Goal: Connect with others: Connect with others

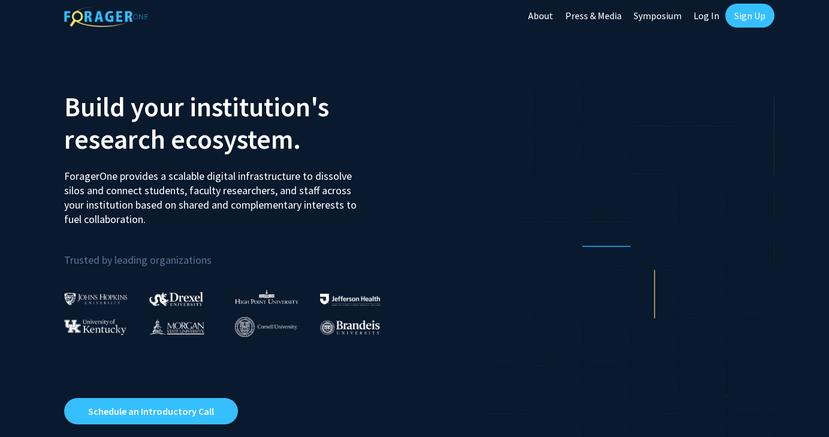
scroll to position [4, 0]
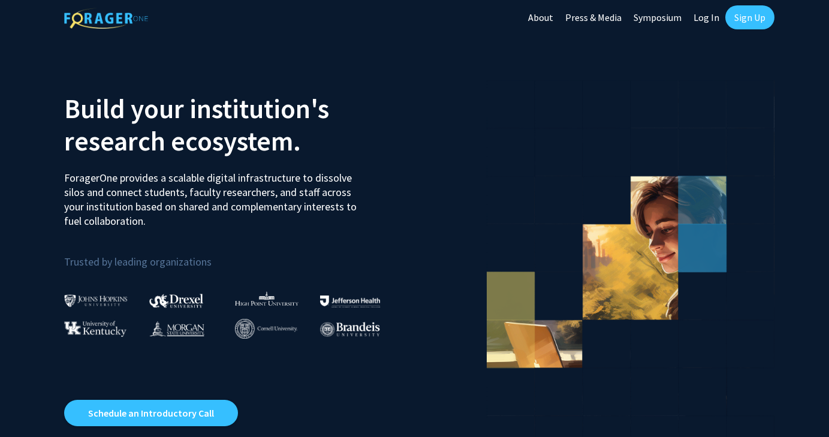
click at [743, 13] on link "Sign Up" at bounding box center [749, 17] width 49 height 24
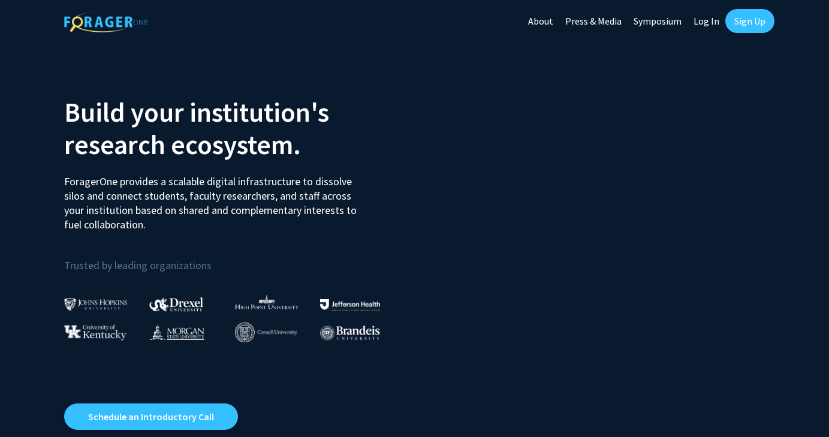
scroll to position [4, 0]
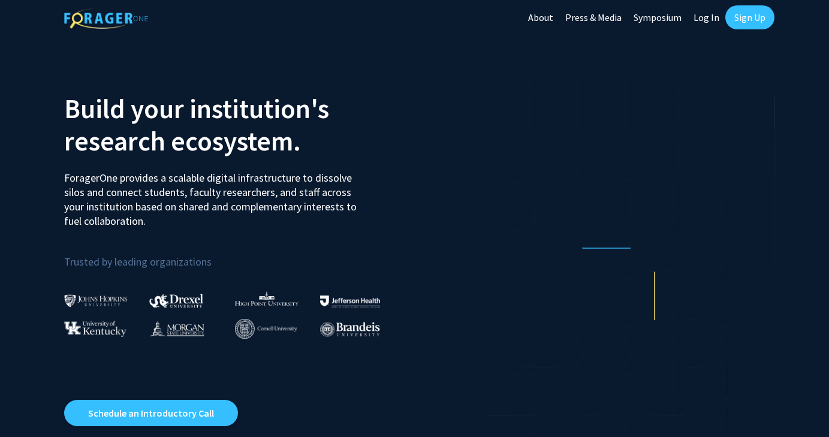
click at [701, 17] on link "Log In" at bounding box center [706, 17] width 38 height 42
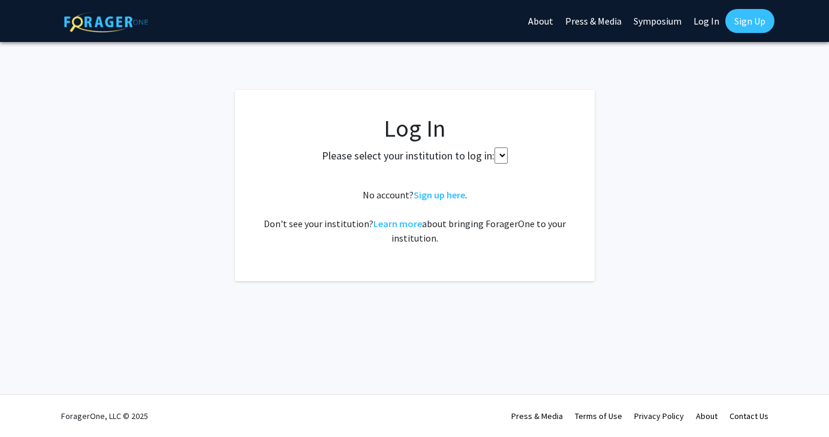
select select
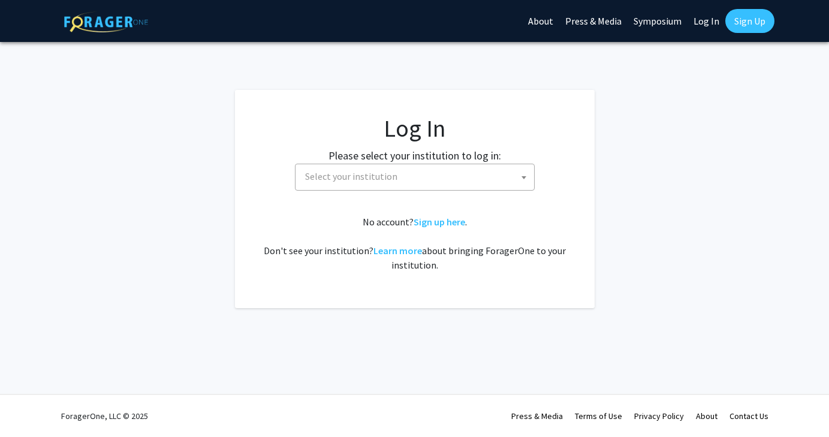
click at [469, 179] on span "Select your institution" at bounding box center [417, 176] width 234 height 25
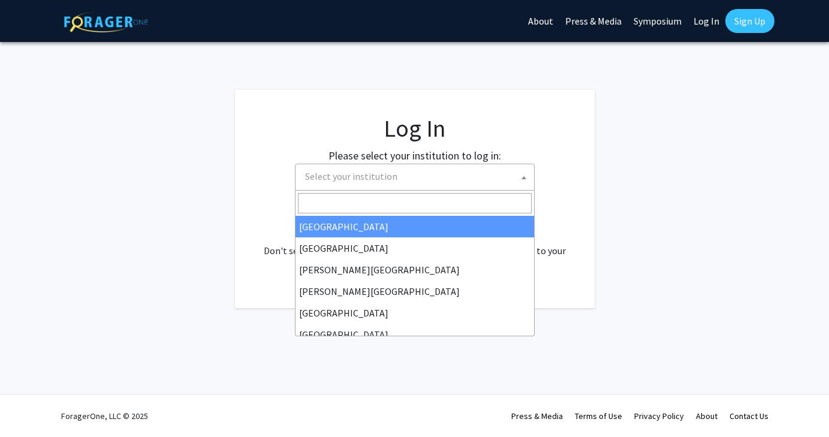
type input "8"
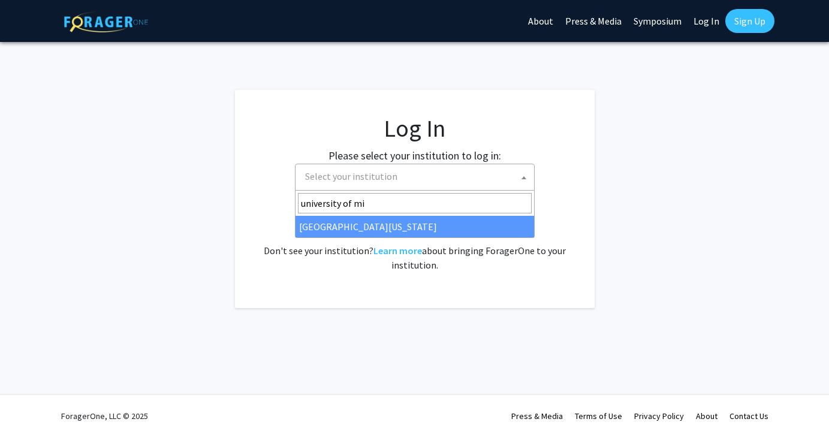
type input "university of mis"
select select "33"
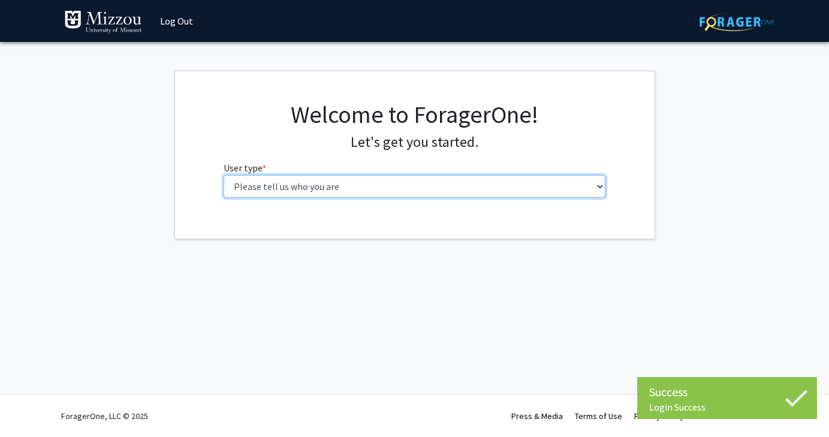
select select "1: undergrad"
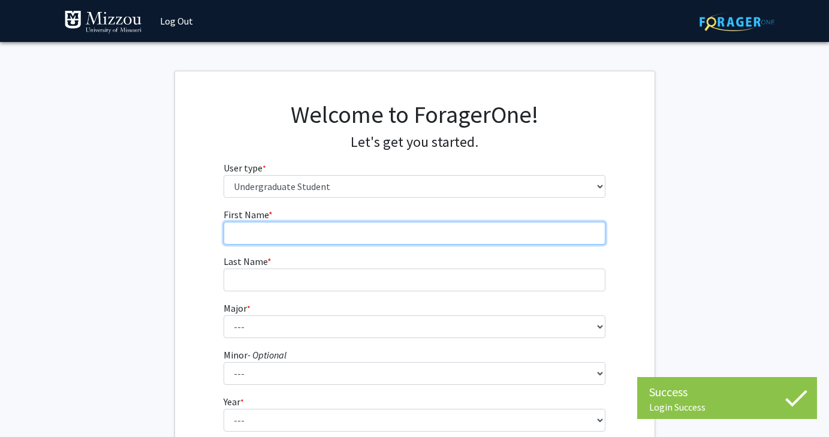
click at [548, 239] on input "First Name * required" at bounding box center [415, 233] width 382 height 23
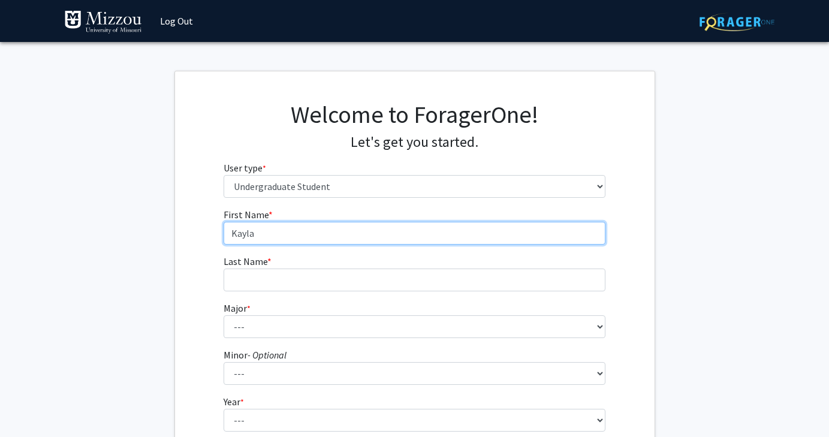
type input "Kayla"
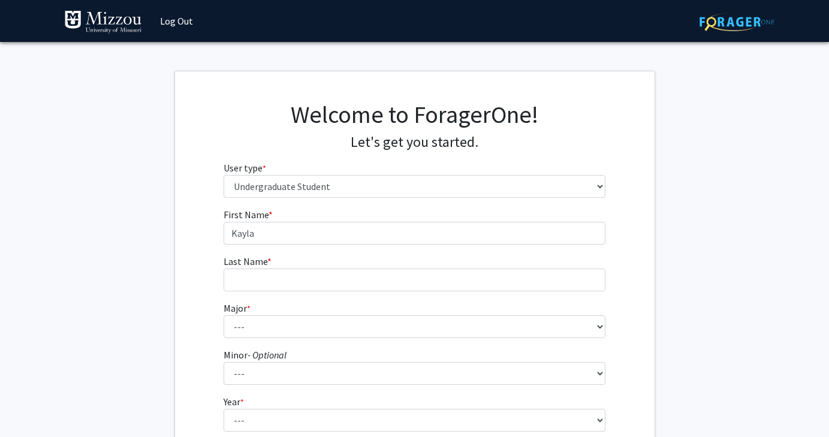
click at [524, 297] on form "First Name * required Kayla Last Name * required Major * required --- Agribusin…" at bounding box center [415, 353] width 382 height 292
click at [519, 293] on form "First Name * required Kayla Last Name * required Major * required --- Agribusin…" at bounding box center [415, 353] width 382 height 292
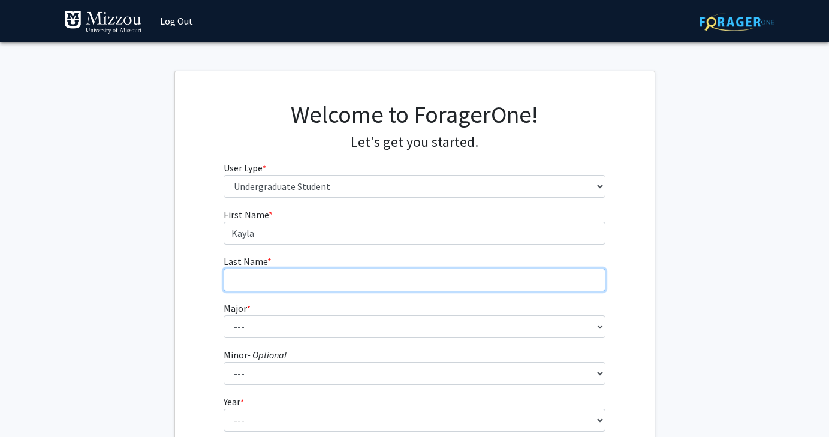
click at [447, 274] on input "Last Name * required" at bounding box center [415, 279] width 382 height 23
type input "Chapman"
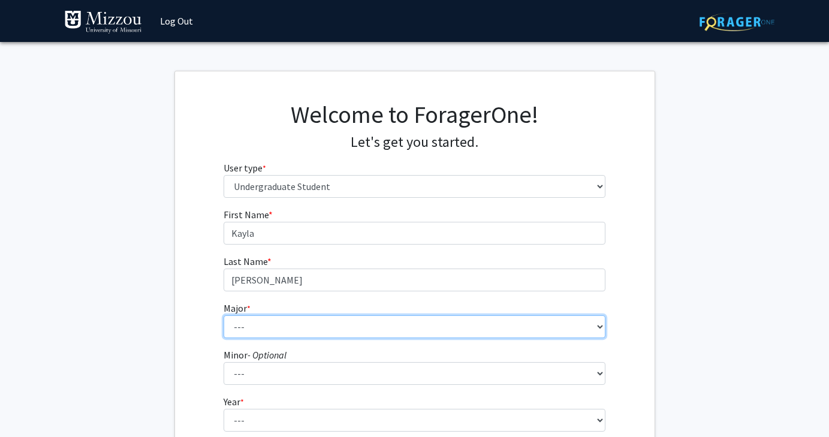
click at [445, 325] on select "--- Agribusiness Management Agricultural Education Agricultural Education: Comm…" at bounding box center [415, 326] width 382 height 23
select select "135: 2628"
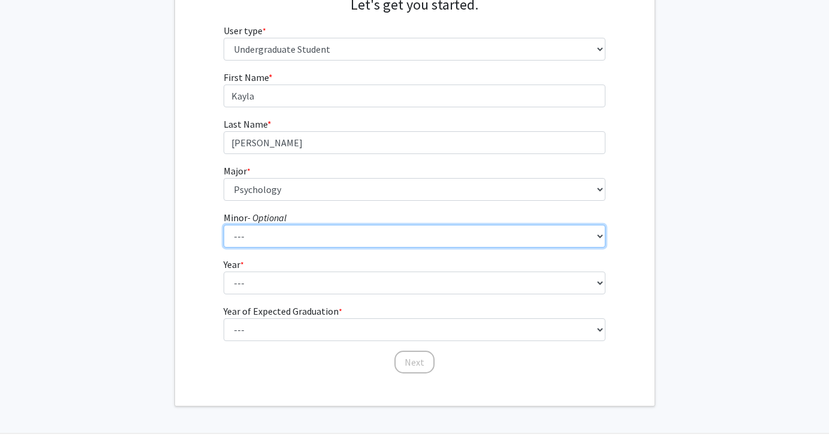
select select "20: 1976"
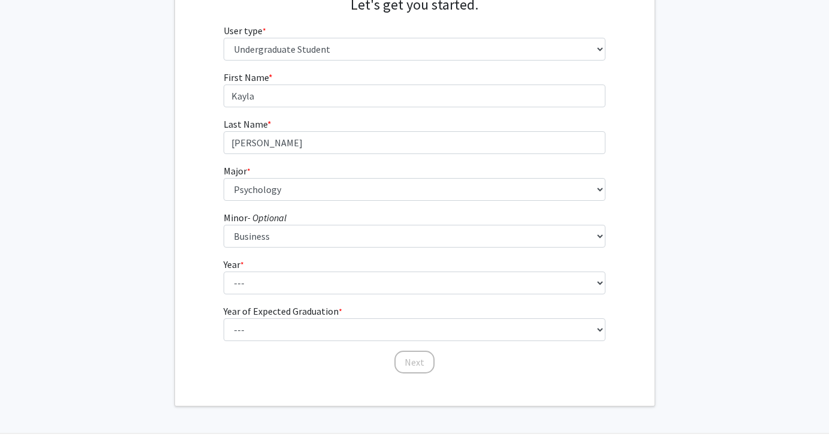
click at [366, 252] on form "First Name * required Kayla Last Name * required Chapman Major * required --- A…" at bounding box center [415, 216] width 382 height 292
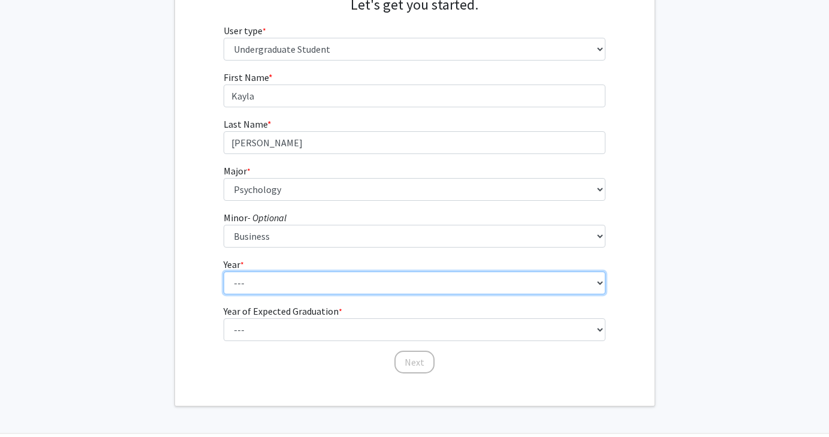
select select "4: senior"
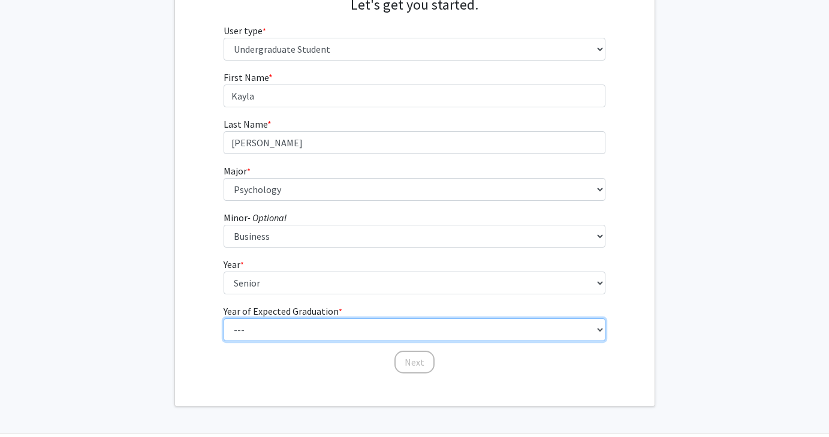
select select "2: 2026"
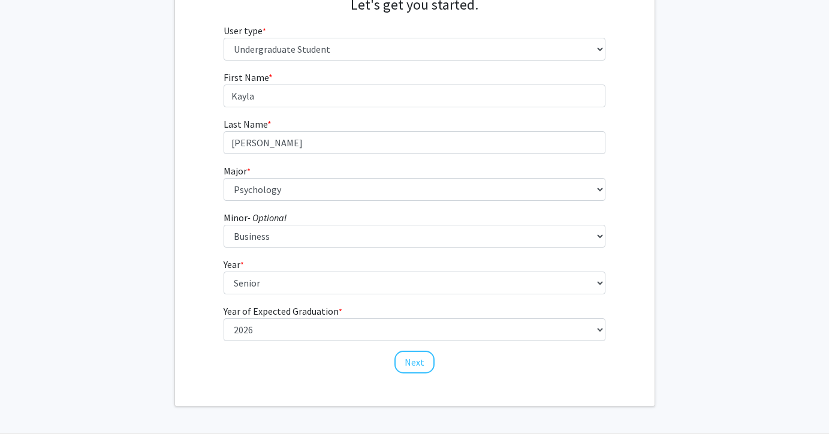
click at [400, 357] on button "Next" at bounding box center [414, 362] width 40 height 23
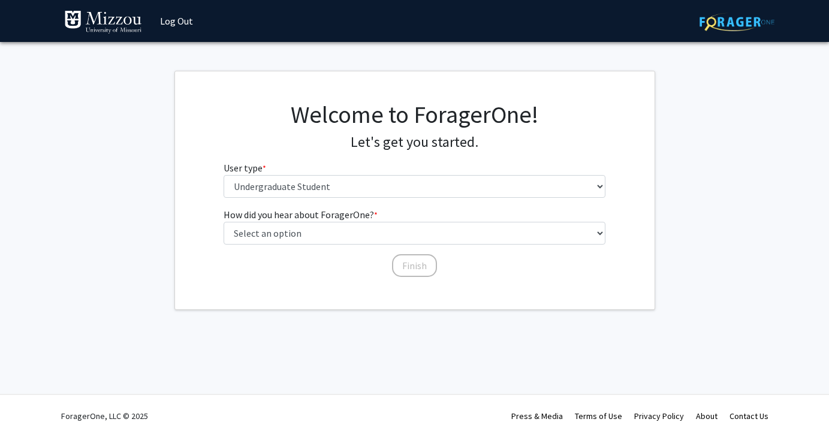
scroll to position [0, 0]
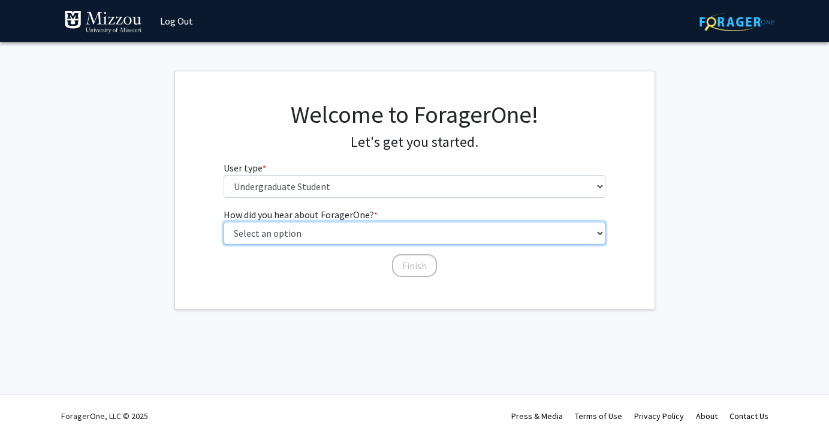
select select "2: faculty_recommendation"
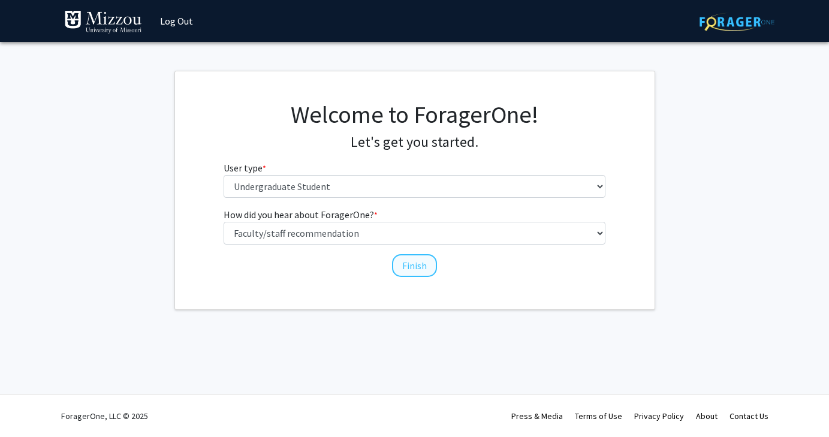
click at [421, 261] on button "Finish" at bounding box center [414, 265] width 45 height 23
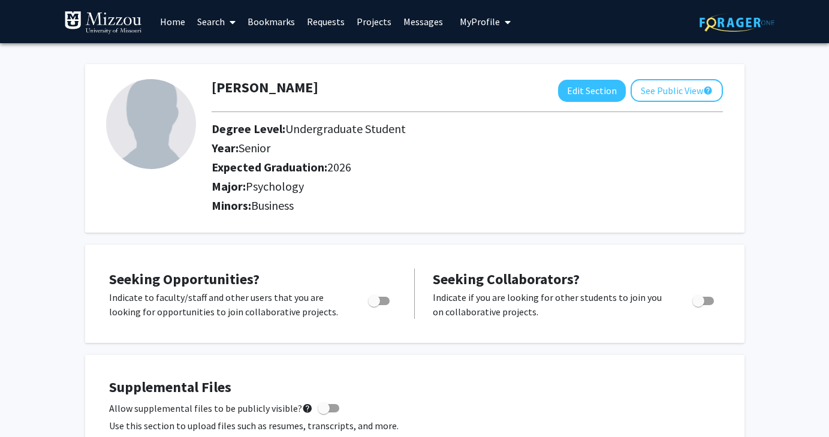
click at [219, 21] on link "Search" at bounding box center [216, 22] width 50 height 42
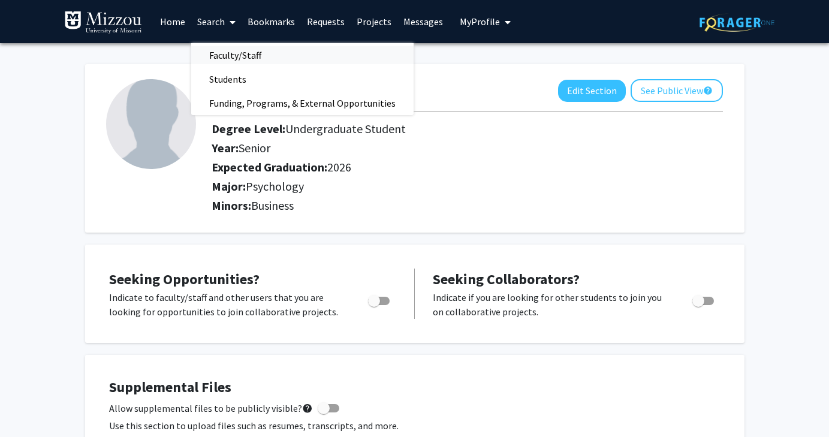
click at [226, 59] on span "Faculty/Staff" at bounding box center [235, 55] width 88 height 24
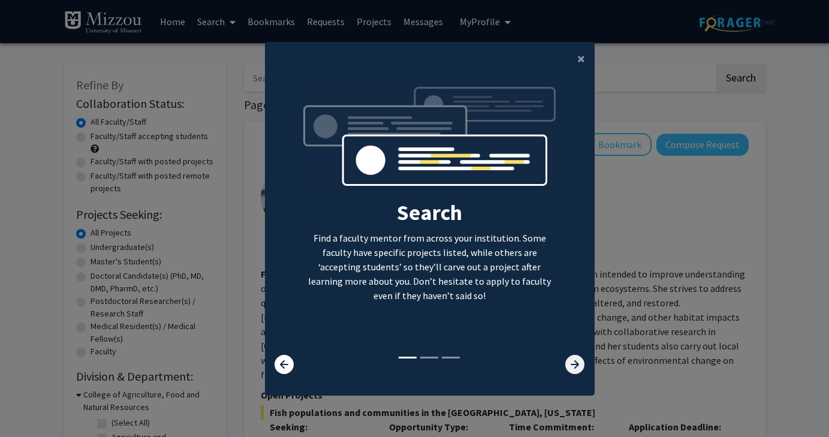
click at [573, 370] on icon at bounding box center [574, 364] width 19 height 19
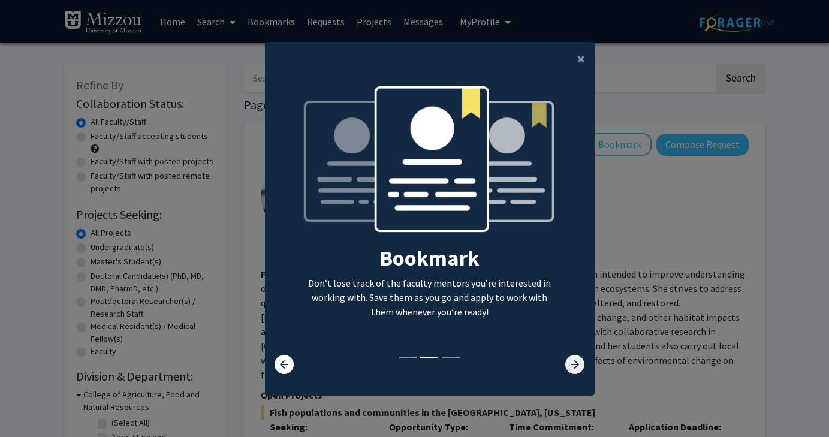
click at [573, 370] on icon at bounding box center [574, 364] width 19 height 19
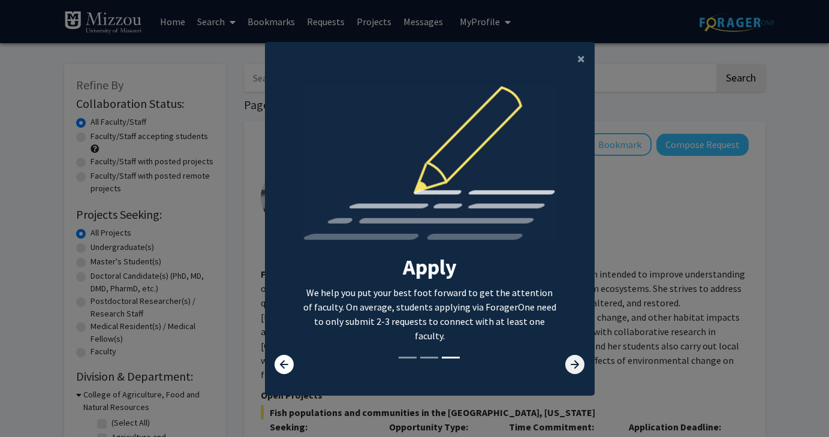
click at [573, 370] on icon at bounding box center [574, 364] width 19 height 19
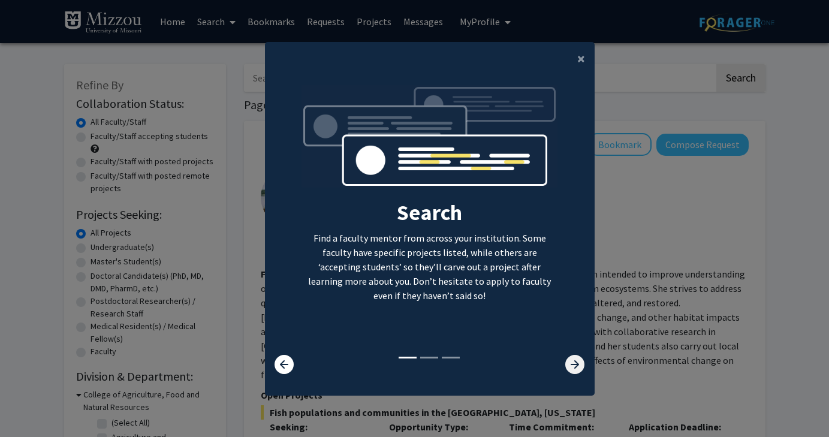
click at [573, 370] on icon at bounding box center [574, 364] width 19 height 19
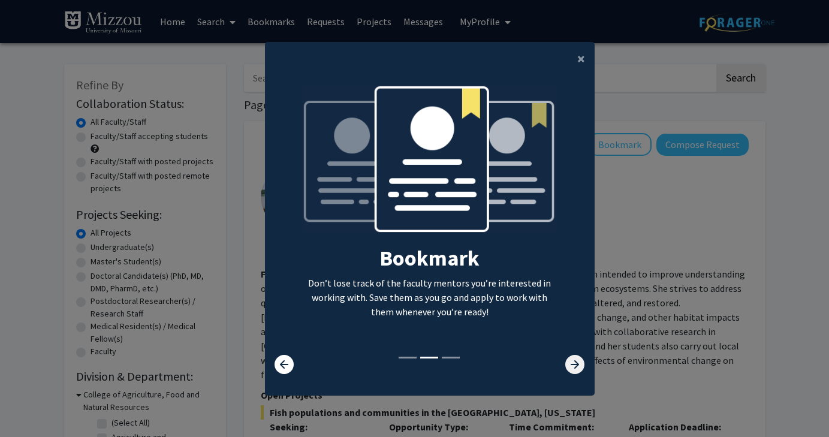
click at [573, 370] on icon at bounding box center [574, 364] width 19 height 19
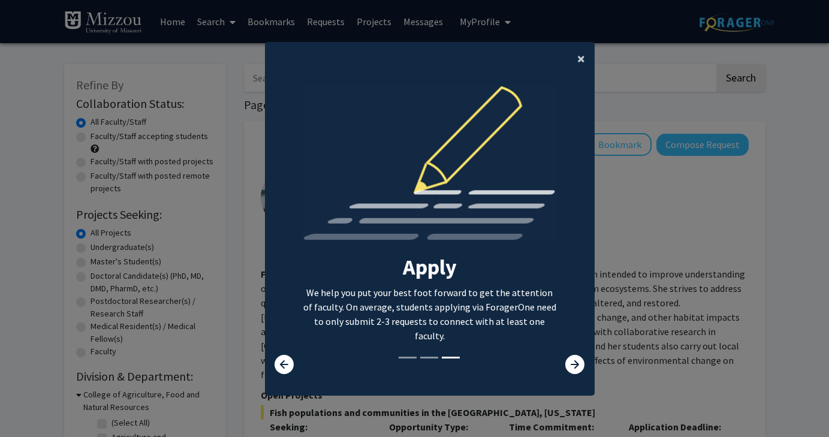
click at [582, 49] on span "×" at bounding box center [581, 58] width 8 height 19
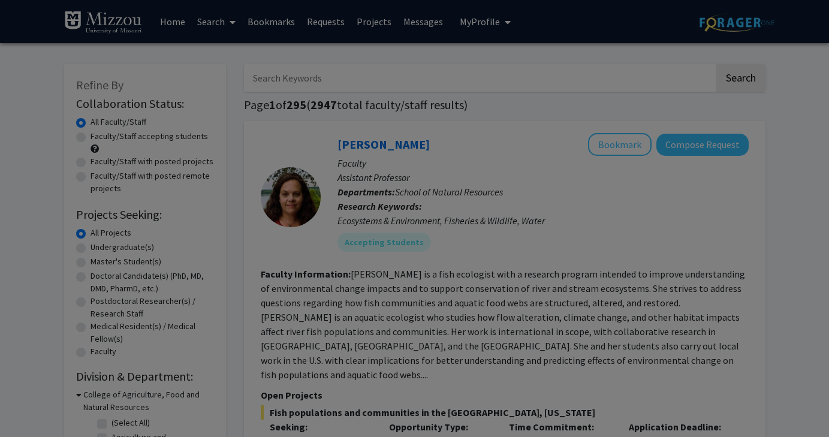
click at [580, 51] on div "Search Find a faculty mentor from across your institution. Some faculty have sp…" at bounding box center [429, 119] width 328 height 270
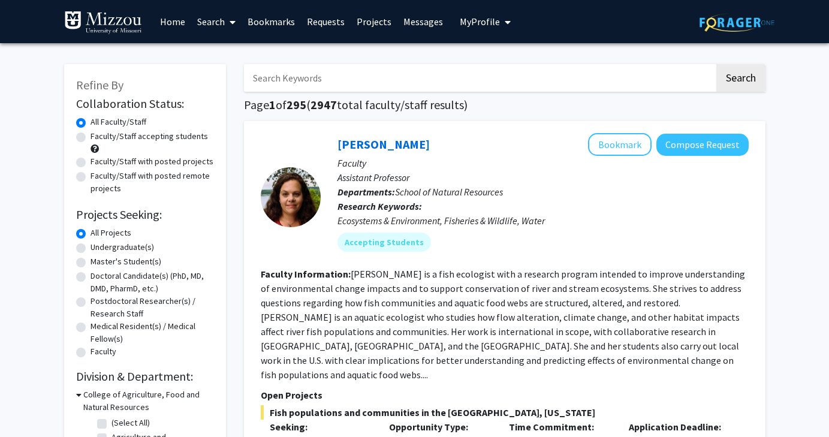
click at [539, 83] on input "Search Keywords" at bounding box center [479, 78] width 470 height 28
paste input "Dr. Ellis-Kalton'"
type input "Dr. Ellis-Kalton"
click at [739, 80] on button "Search" at bounding box center [740, 78] width 49 height 28
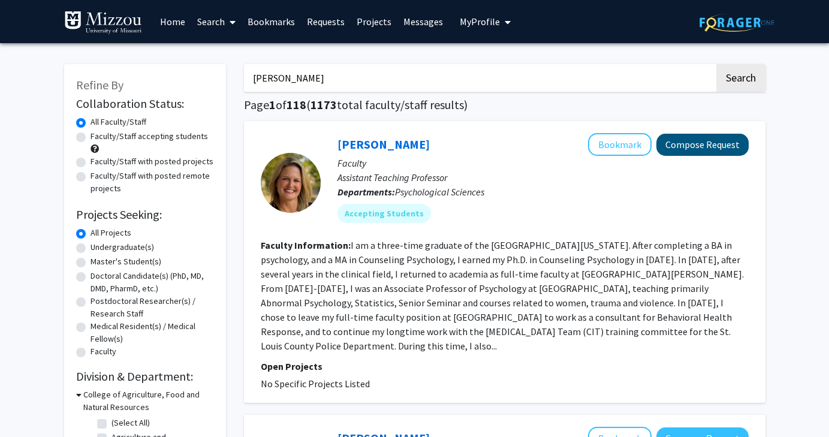
click at [689, 148] on button "Compose Request" at bounding box center [702, 145] width 92 height 22
click at [356, 143] on link "Carrie Ellis-Kalton" at bounding box center [383, 144] width 92 height 15
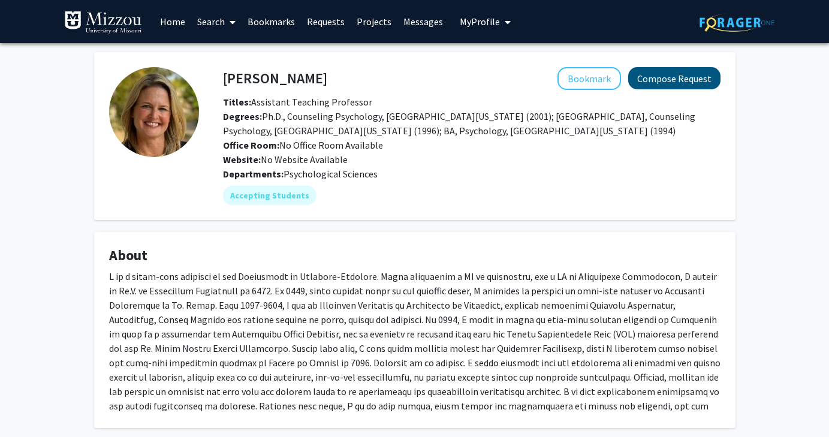
click at [641, 81] on button "Compose Request" at bounding box center [674, 78] width 92 height 22
